Goal: Transaction & Acquisition: Book appointment/travel/reservation

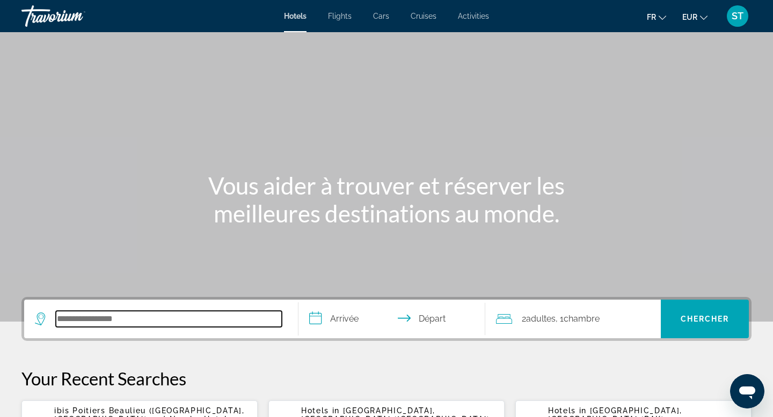
click at [162, 327] on input "Search hotel destination" at bounding box center [169, 319] width 226 height 16
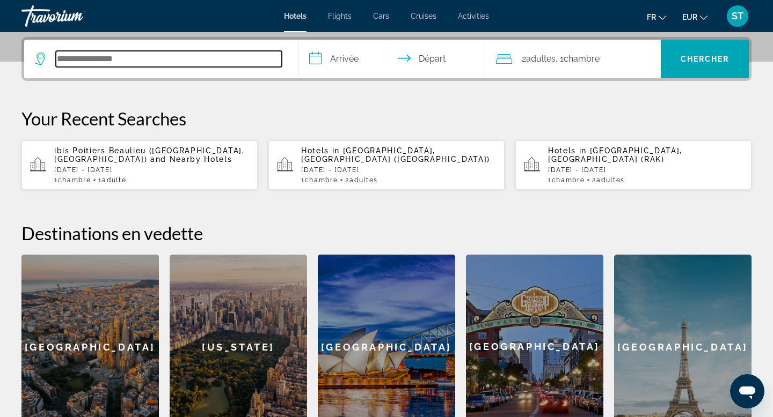
scroll to position [262, 0]
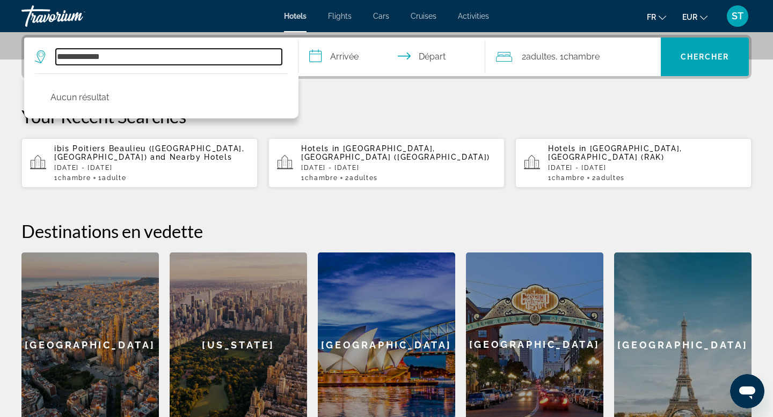
type input "**********"
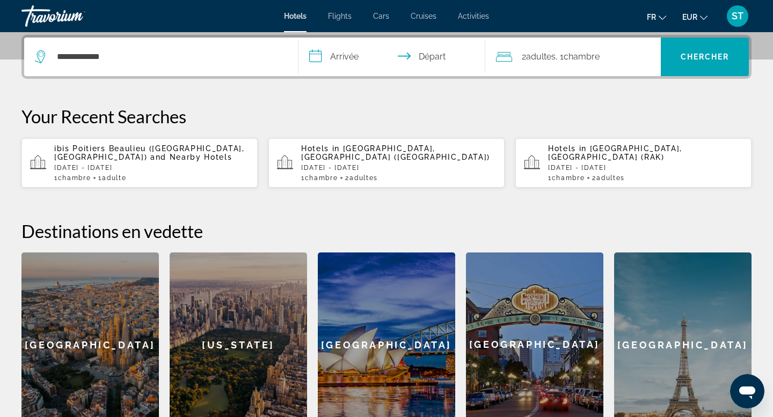
click at [122, 159] on p "ibis Poitiers Beaulieu ([GEOGRAPHIC_DATA], [GEOGRAPHIC_DATA]) and Nearby Hotels" at bounding box center [151, 152] width 195 height 17
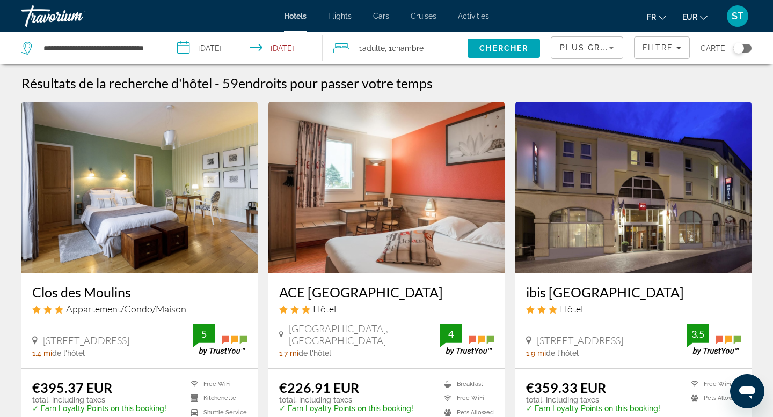
click at [746, 48] on div "Toggle map" at bounding box center [742, 48] width 18 height 9
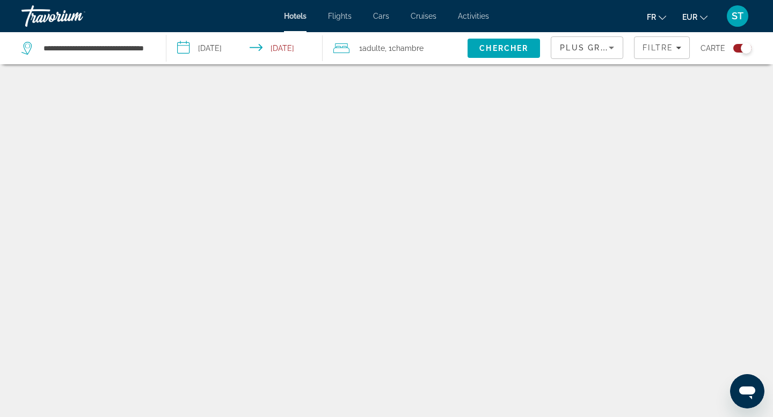
scroll to position [64, 0]
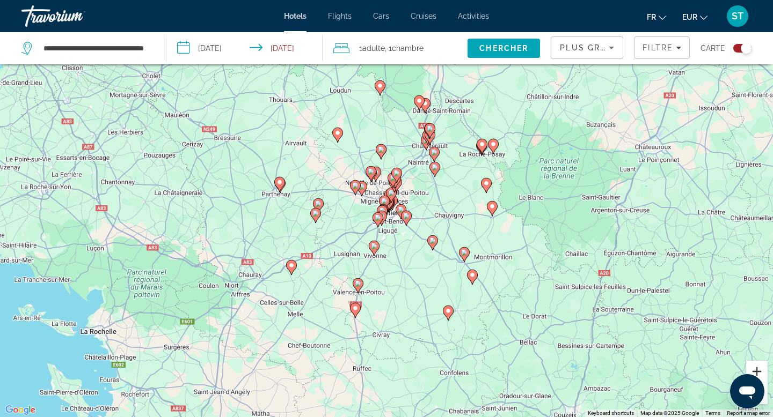
click at [760, 365] on button "Zoom in" at bounding box center [756, 371] width 21 height 21
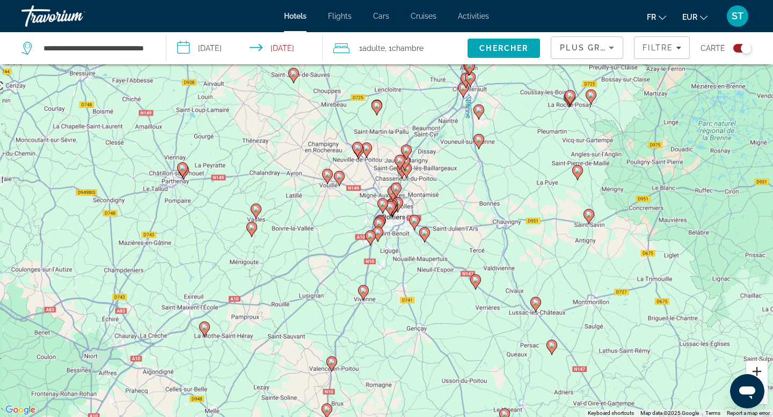
click at [760, 365] on button "Zoom in" at bounding box center [756, 371] width 21 height 21
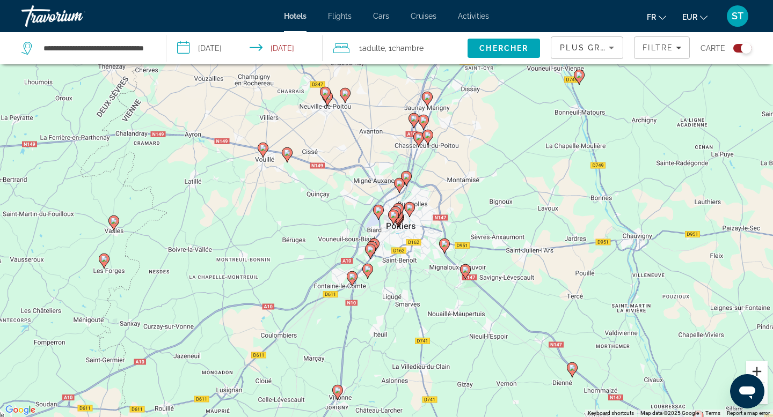
click at [760, 365] on button "Zoom in" at bounding box center [756, 371] width 21 height 21
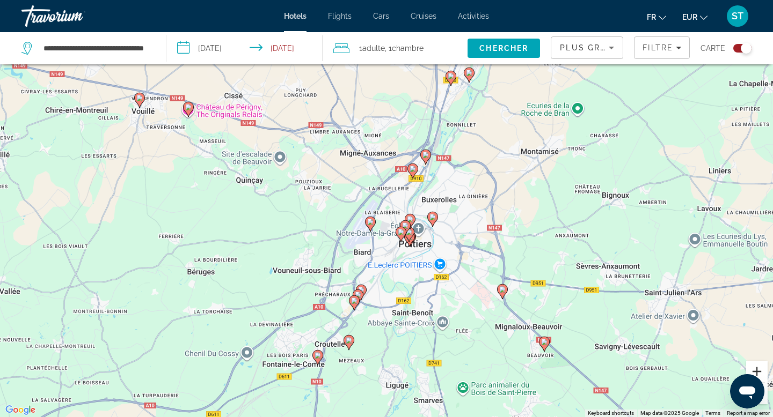
click at [760, 365] on button "Zoom in" at bounding box center [756, 371] width 21 height 21
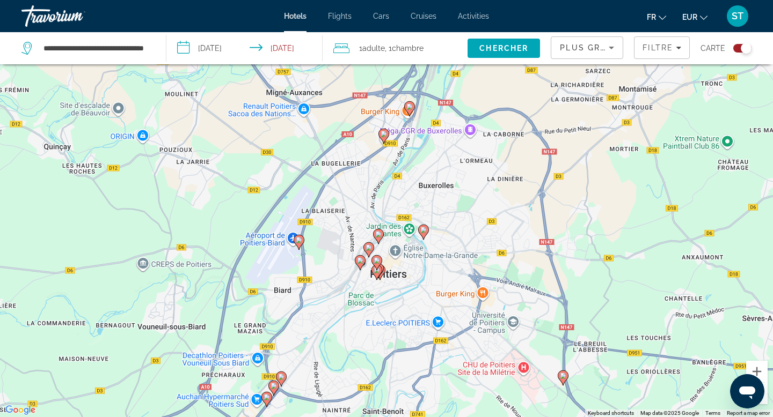
drag, startPoint x: 615, startPoint y: 295, endPoint x: 558, endPoint y: 290, distance: 57.1
click at [558, 290] on div "To activate drag with keyboard, press Alt + Enter. Once in keyboard drag state,…" at bounding box center [386, 208] width 773 height 417
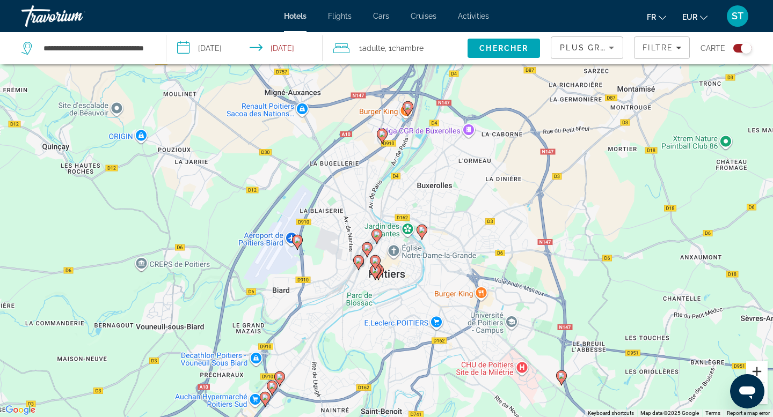
click at [760, 367] on button "Zoom in" at bounding box center [756, 371] width 21 height 21
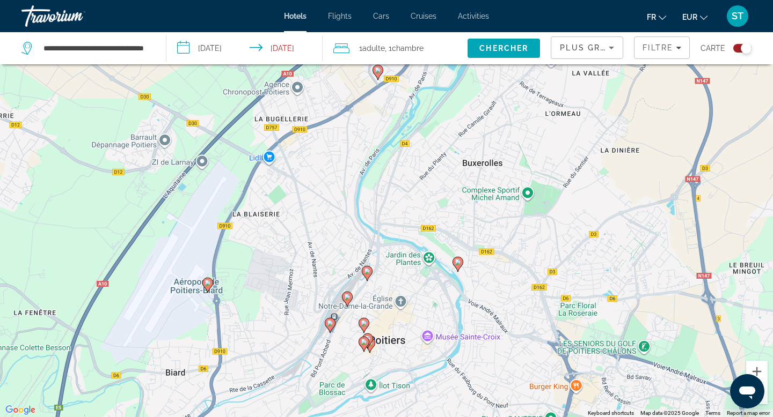
click at [456, 267] on icon "Main content" at bounding box center [458, 265] width 10 height 14
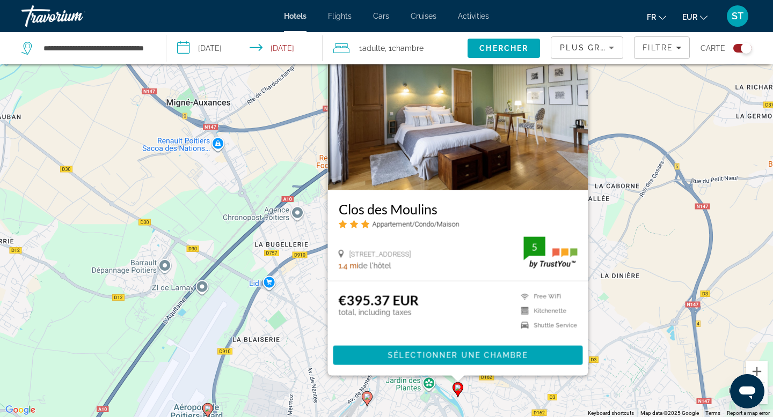
click at [525, 401] on div "To activate drag with keyboard, press Alt + Enter. Once in keyboard drag state,…" at bounding box center [386, 208] width 773 height 417
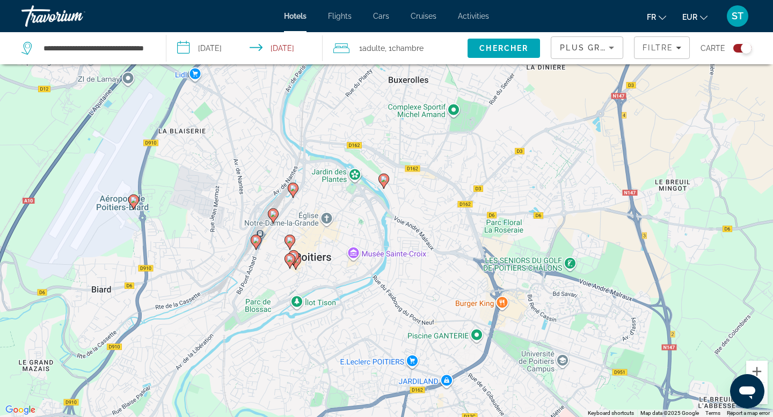
drag, startPoint x: 525, startPoint y: 401, endPoint x: 451, endPoint y: 190, distance: 223.5
click at [451, 190] on div "To activate drag with keyboard, press Alt + Enter. Once in keyboard drag state,…" at bounding box center [386, 208] width 773 height 417
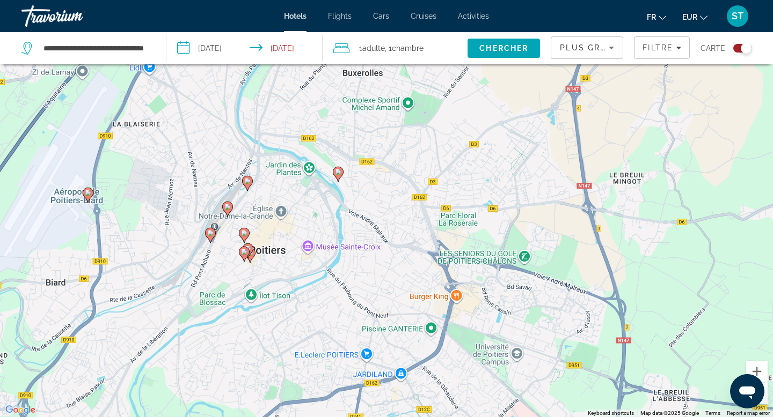
drag, startPoint x: 387, startPoint y: 310, endPoint x: 340, endPoint y: 303, distance: 47.2
click at [340, 303] on div "To activate drag with keyboard, press Alt + Enter. Once in keyboard drag state,…" at bounding box center [386, 208] width 773 height 417
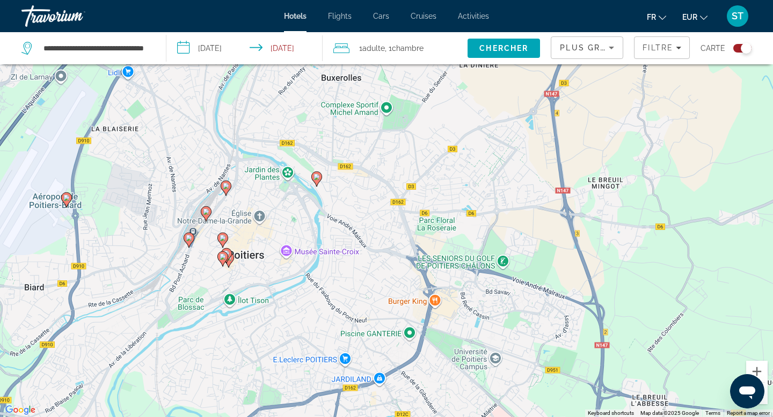
drag, startPoint x: 390, startPoint y: 238, endPoint x: 366, endPoint y: 242, distance: 24.0
click at [366, 242] on div "To activate drag with keyboard, press Alt + Enter. Once in keyboard drag state,…" at bounding box center [386, 208] width 773 height 417
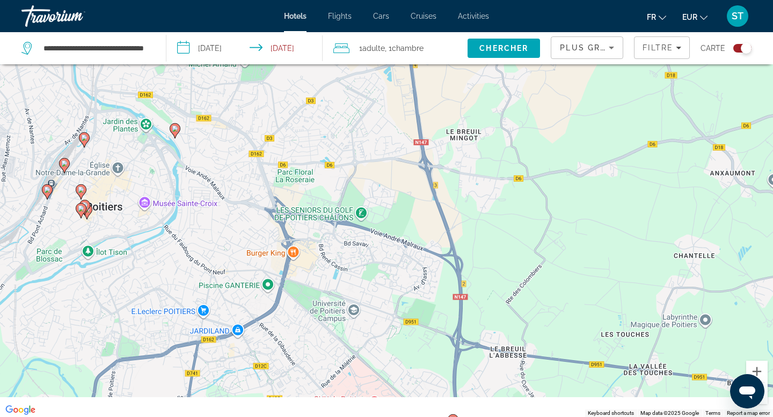
drag, startPoint x: 392, startPoint y: 294, endPoint x: 230, endPoint y: 232, distance: 172.7
click at [230, 232] on div "To activate drag with keyboard, press Alt + Enter. Once in keyboard drag state,…" at bounding box center [386, 208] width 773 height 417
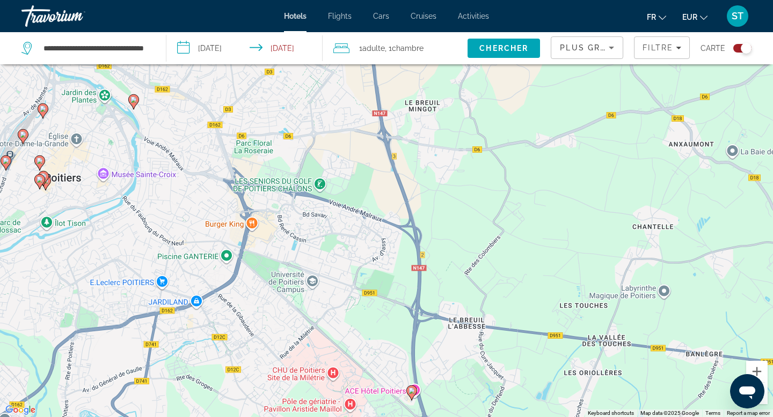
drag, startPoint x: 306, startPoint y: 251, endPoint x: 282, endPoint y: 238, distance: 28.1
click at [282, 238] on div "To activate drag with keyboard, press Alt + Enter. Once in keyboard drag state,…" at bounding box center [386, 208] width 773 height 417
click at [757, 369] on button "Zoom in" at bounding box center [756, 371] width 21 height 21
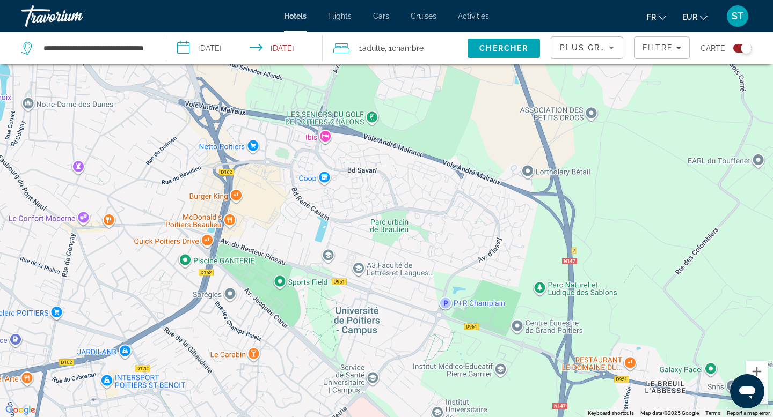
drag, startPoint x: 336, startPoint y: 273, endPoint x: 456, endPoint y: 221, distance: 131.2
click at [457, 221] on div "To activate drag with keyboard, press Alt + Enter. Once in keyboard drag state,…" at bounding box center [386, 208] width 773 height 417
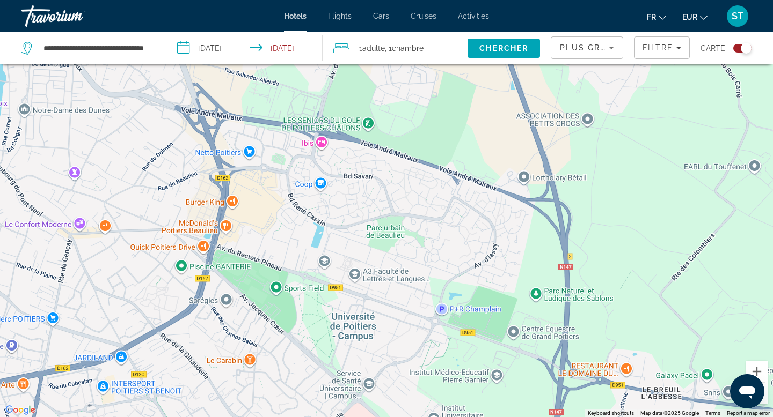
drag, startPoint x: 363, startPoint y: 289, endPoint x: 357, endPoint y: 297, distance: 10.1
click at [357, 297] on div "To activate drag with keyboard, press Alt + Enter. Once in keyboard drag state,…" at bounding box center [386, 208] width 773 height 417
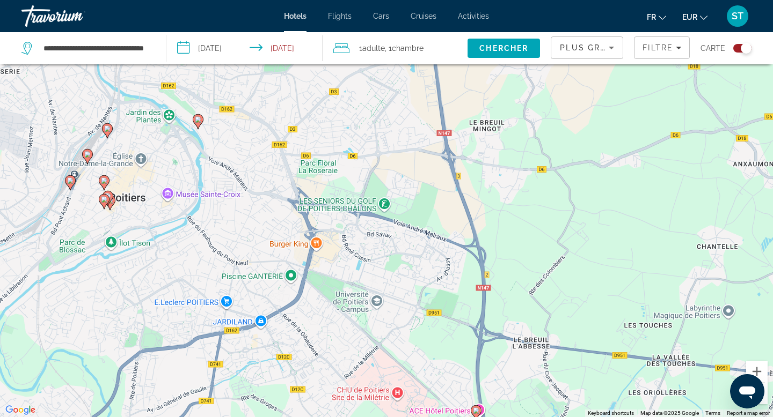
click at [200, 128] on gmp-advanced-marker "Main content" at bounding box center [198, 122] width 11 height 16
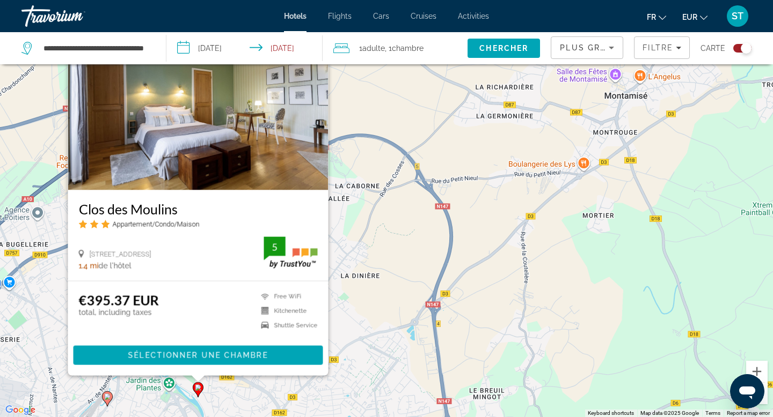
click at [389, 251] on div "To activate drag with keyboard, press Alt + Enter. Once in keyboard drag state,…" at bounding box center [386, 208] width 773 height 417
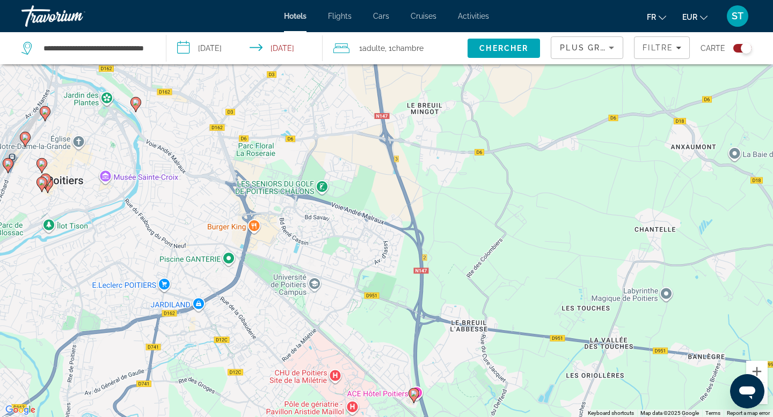
drag, startPoint x: 389, startPoint y: 251, endPoint x: 329, endPoint y: -48, distance: 304.8
click at [329, 0] on html "**********" at bounding box center [386, 144] width 773 height 417
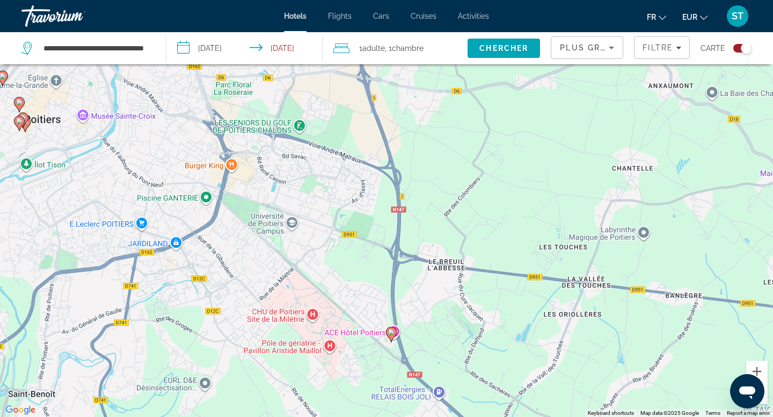
drag, startPoint x: 364, startPoint y: 299, endPoint x: 327, endPoint y: 232, distance: 77.3
click at [327, 232] on div "To activate drag with keyboard, press Alt + Enter. Once in keyboard drag state,…" at bounding box center [386, 208] width 773 height 417
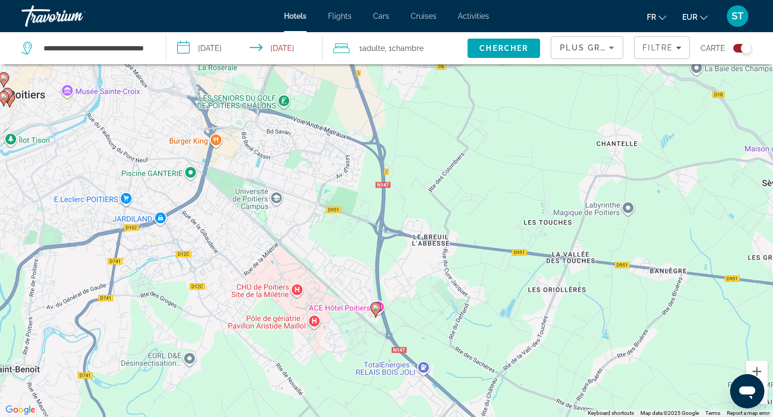
click at [377, 307] on image "Main content" at bounding box center [375, 308] width 6 height 6
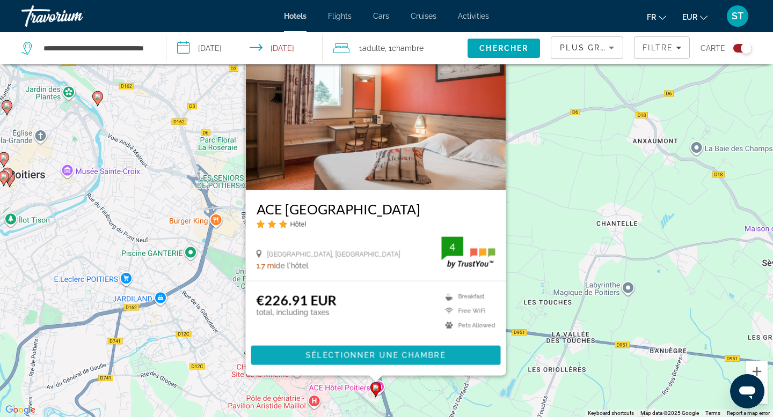
click at [394, 356] on span "Sélectionner une chambre" at bounding box center [376, 355] width 140 height 9
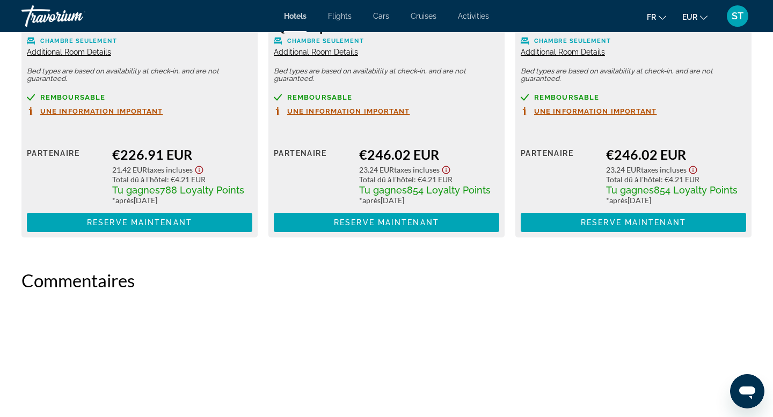
scroll to position [1579, 0]
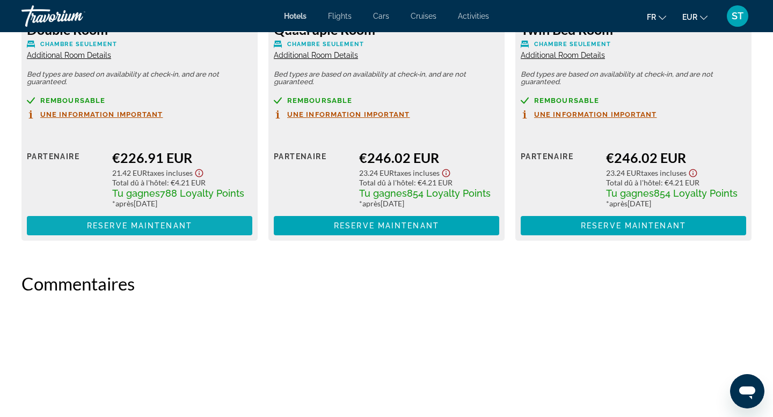
click at [184, 222] on span "Reserve maintenant" at bounding box center [139, 226] width 105 height 9
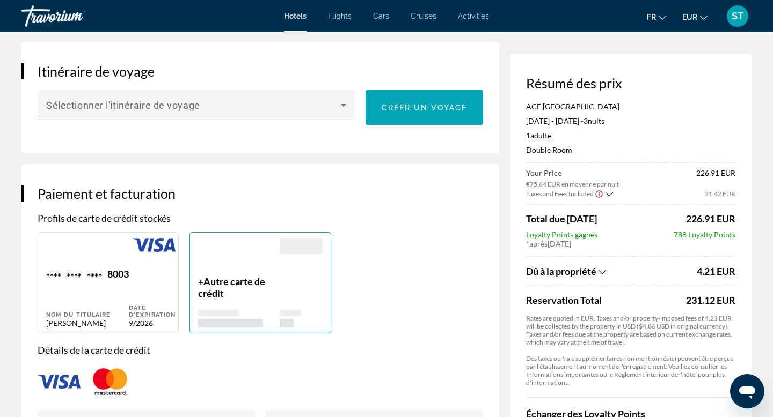
scroll to position [622, 0]
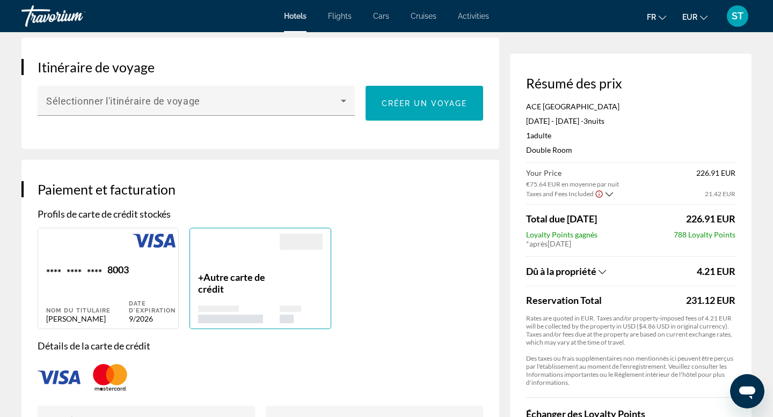
click at [120, 290] on div "**** **** **** 8003 Nom du titulaire [PERSON_NAME]" at bounding box center [87, 294] width 83 height 60
type input "*******"
type input "*****"
type input "**********"
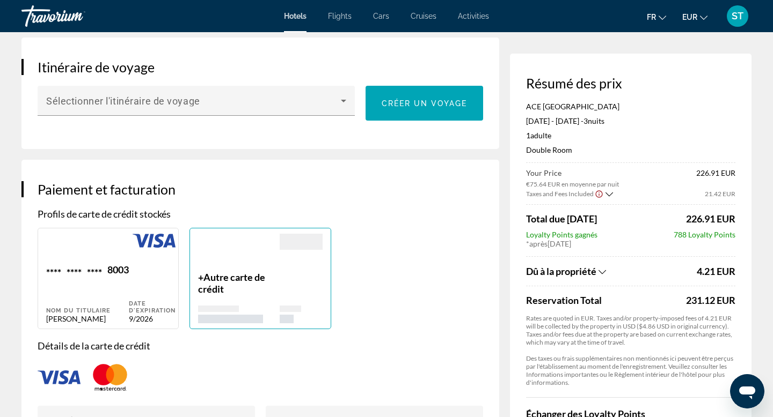
type input "**********"
type input "*****"
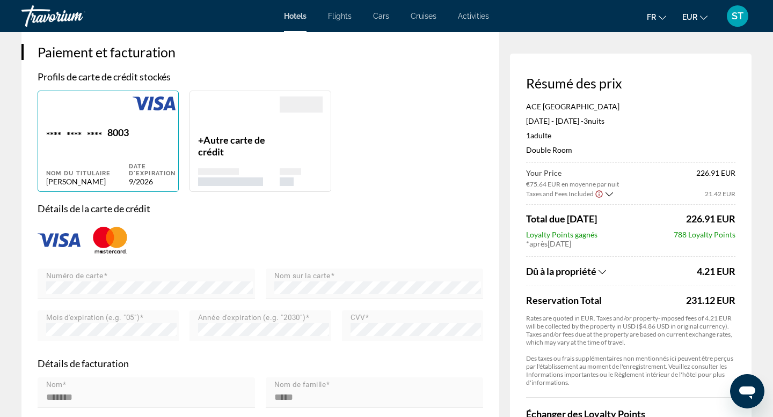
scroll to position [779, 0]
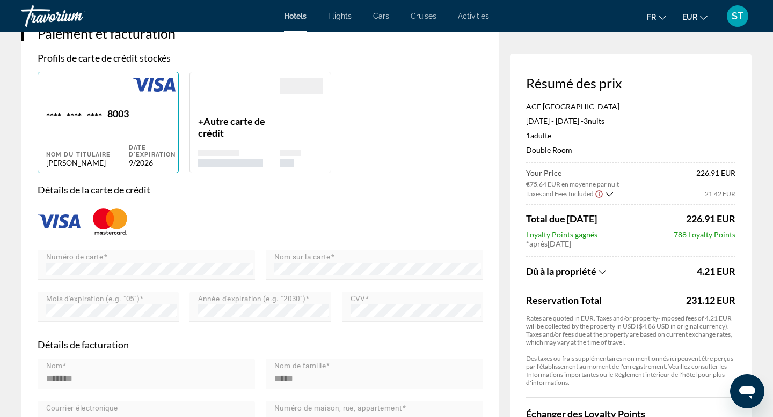
click at [250, 112] on div "Main content" at bounding box center [238, 97] width 81 height 38
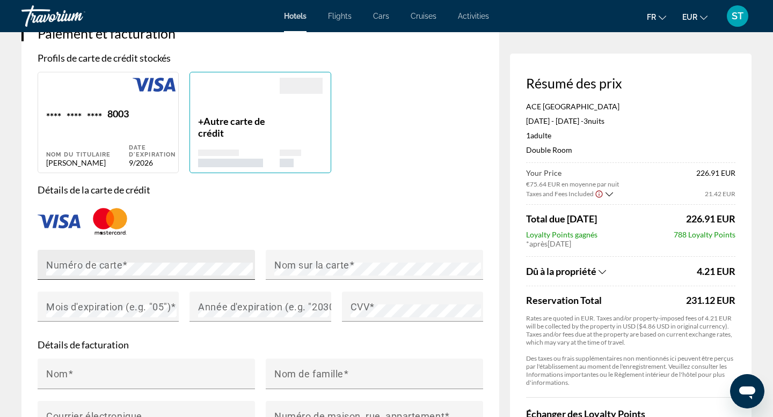
click at [109, 252] on div "Numéro de carte" at bounding box center [149, 265] width 207 height 30
click at [111, 303] on mat-label "Mois d'expiration (e.g. "05")" at bounding box center [108, 306] width 124 height 11
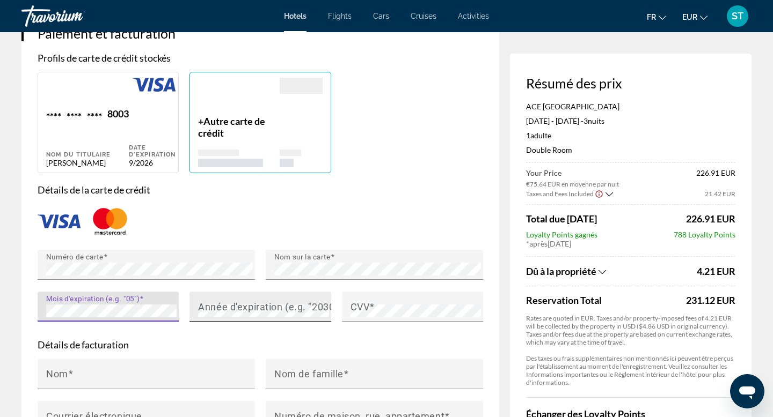
click at [269, 310] on mat-label "Année d'expiration (e.g. "2030")" at bounding box center [269, 306] width 143 height 11
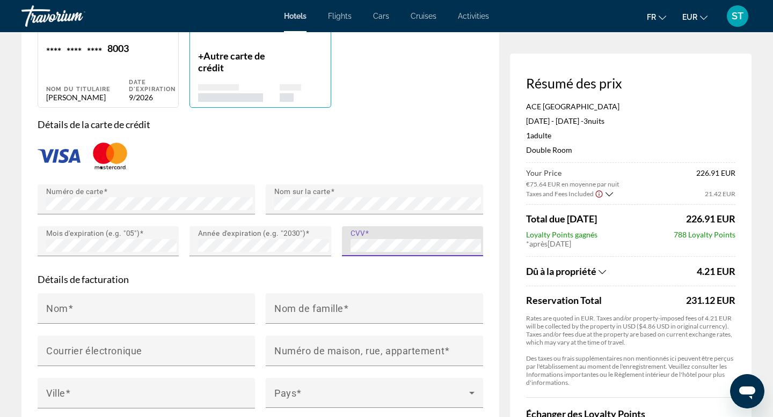
scroll to position [846, 0]
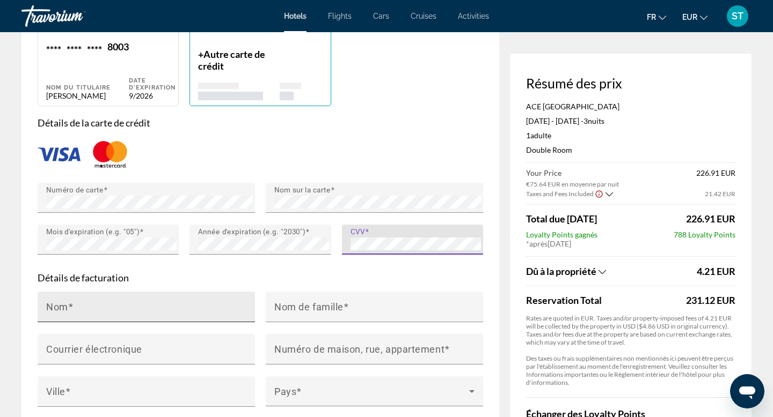
click at [171, 309] on input "Nom" at bounding box center [149, 311] width 207 height 13
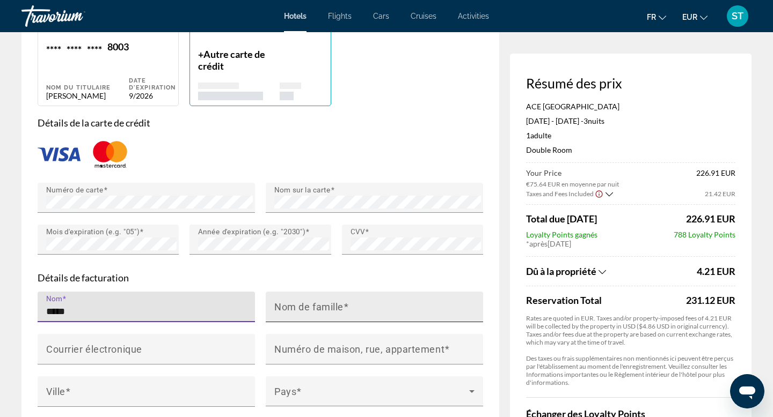
type input "*****"
click at [355, 299] on div "Nom de famille" at bounding box center [377, 307] width 207 height 31
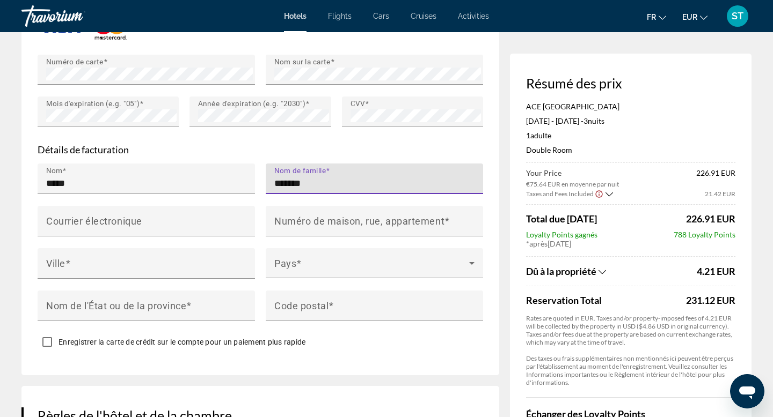
scroll to position [978, 0]
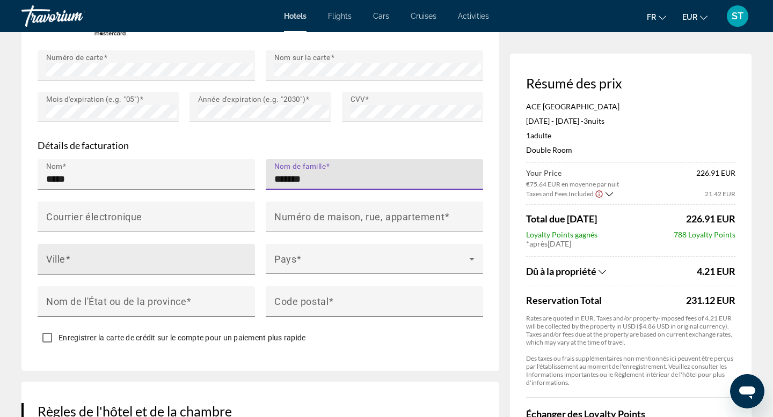
type input "*******"
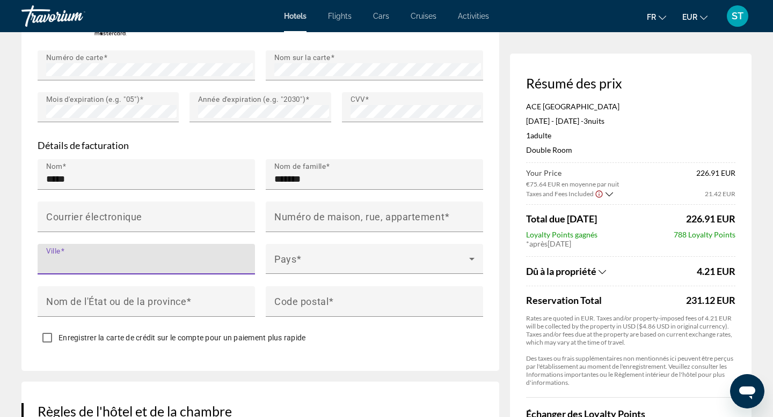
click at [137, 258] on input "Ville" at bounding box center [149, 264] width 207 height 13
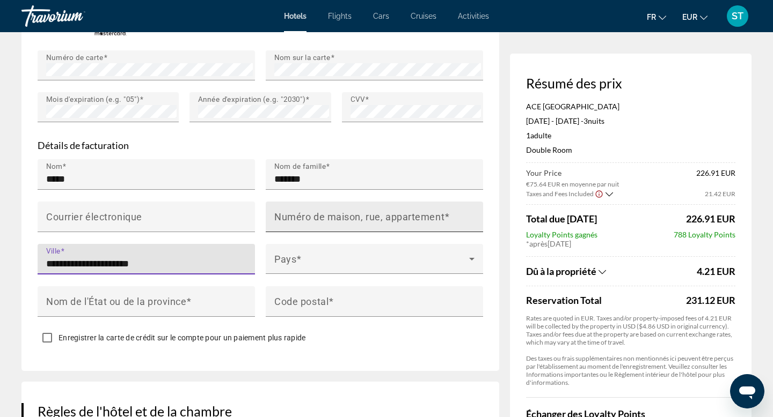
type input "**********"
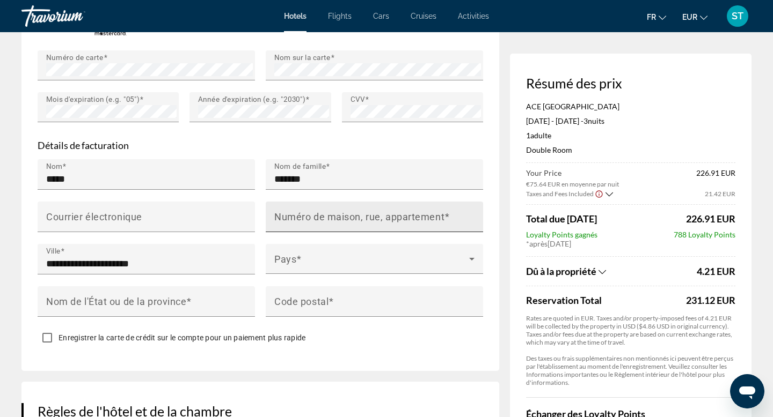
click at [330, 214] on mat-label "Numéro de maison, rue, appartement" at bounding box center [359, 216] width 170 height 11
click at [330, 215] on input "Numéro de maison, rue, appartement" at bounding box center [377, 221] width 207 height 13
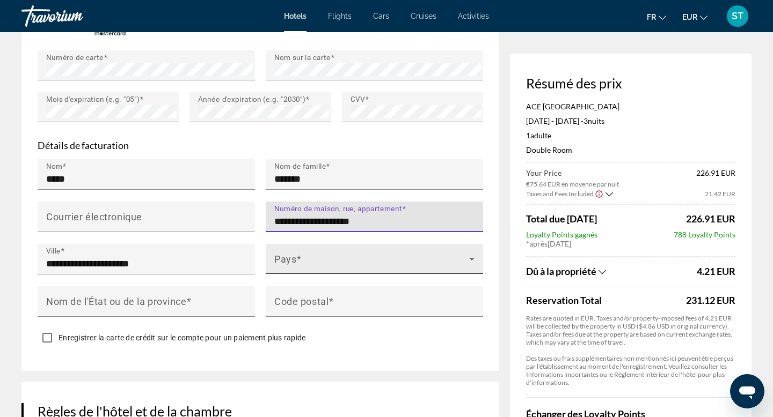
type input "**********"
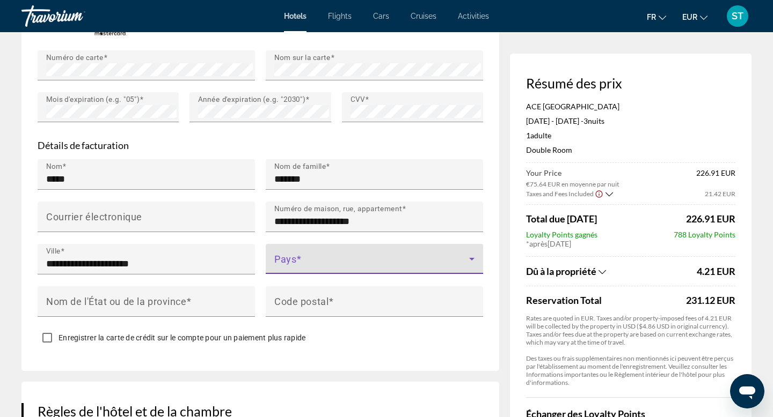
click at [466, 260] on icon "Main content" at bounding box center [471, 259] width 13 height 13
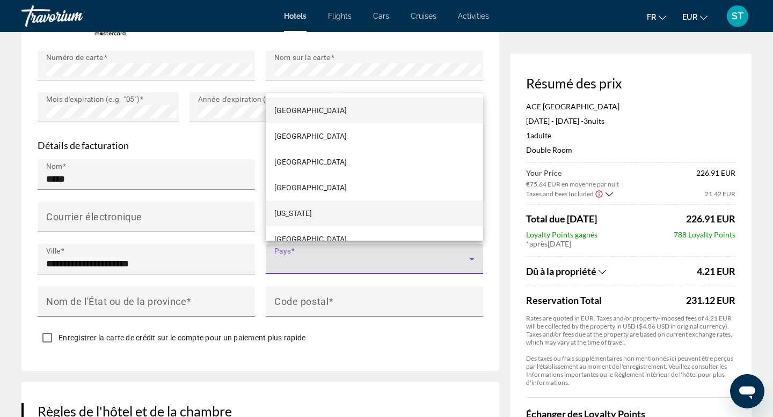
scroll to position [1866, 0]
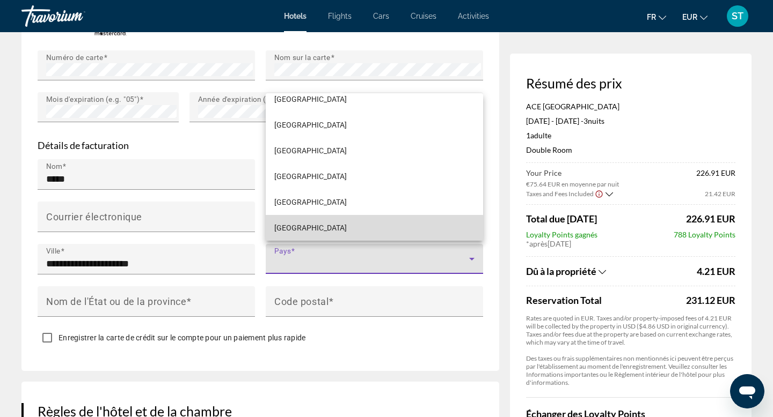
click at [342, 228] on mat-option "[GEOGRAPHIC_DATA]" at bounding box center [374, 228] width 217 height 26
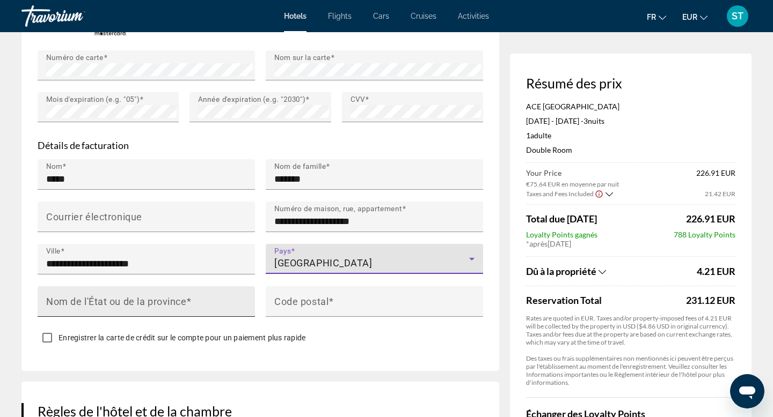
click at [166, 300] on mat-label "Nom de l'État ou de la province" at bounding box center [116, 301] width 140 height 11
click at [166, 300] on input "Nom de l'État ou de la province" at bounding box center [149, 306] width 207 height 13
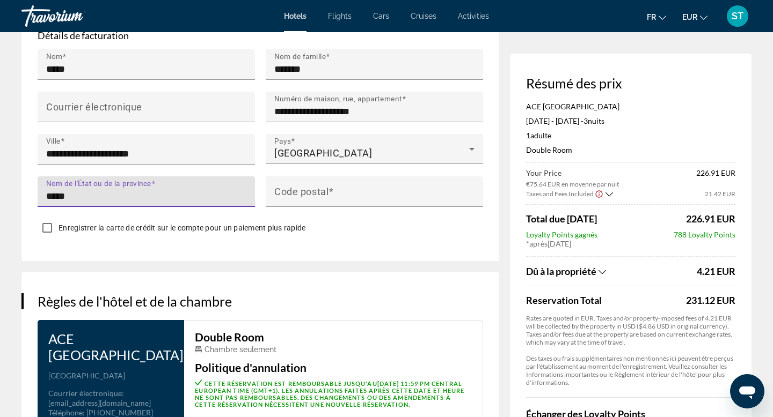
scroll to position [1102, 0]
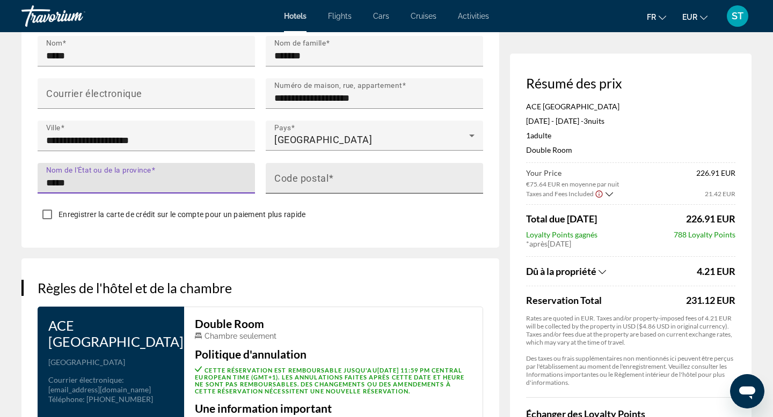
type input "*****"
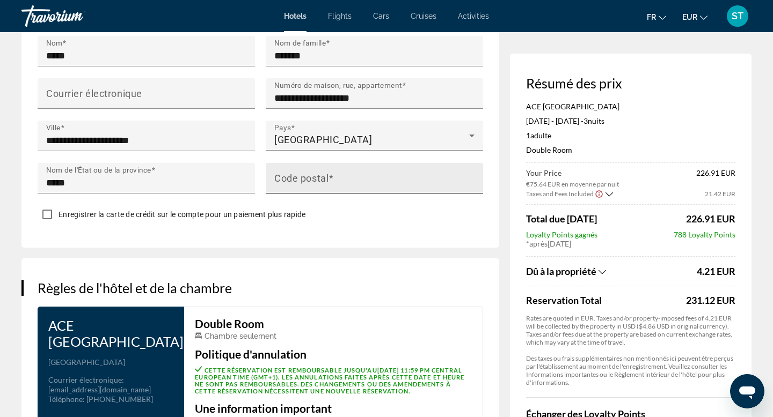
click at [354, 169] on div "Code postal" at bounding box center [377, 178] width 207 height 31
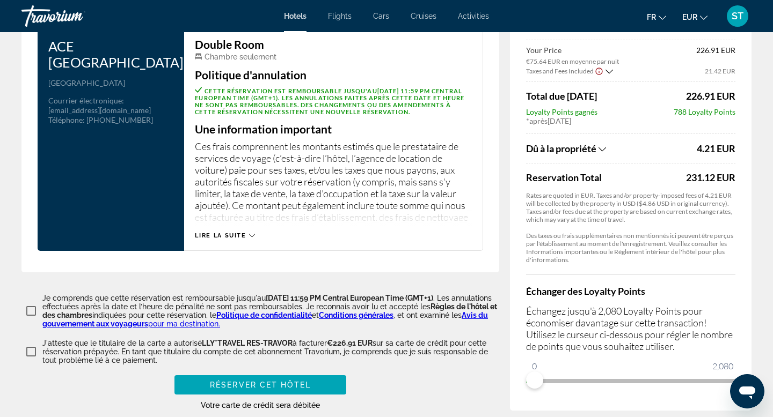
scroll to position [1399, 0]
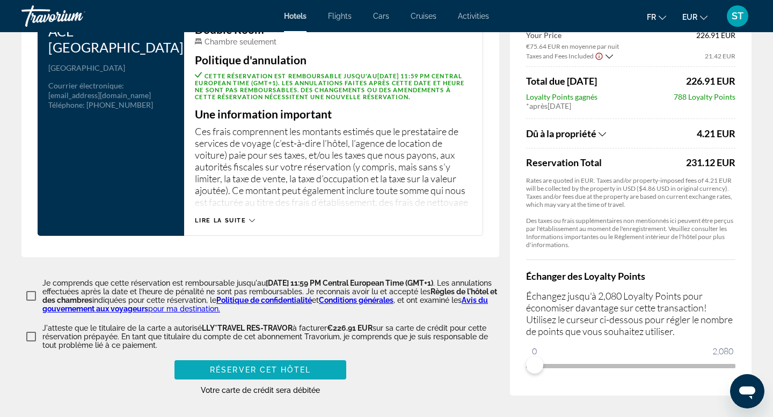
type input "*****"
click at [250, 368] on span "Réserver cet hôtel" at bounding box center [260, 370] width 101 height 9
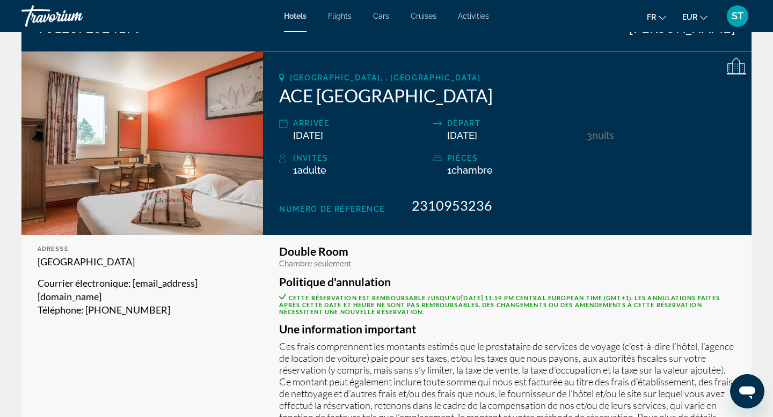
scroll to position [118, 0]
